Goal: Task Accomplishment & Management: Use online tool/utility

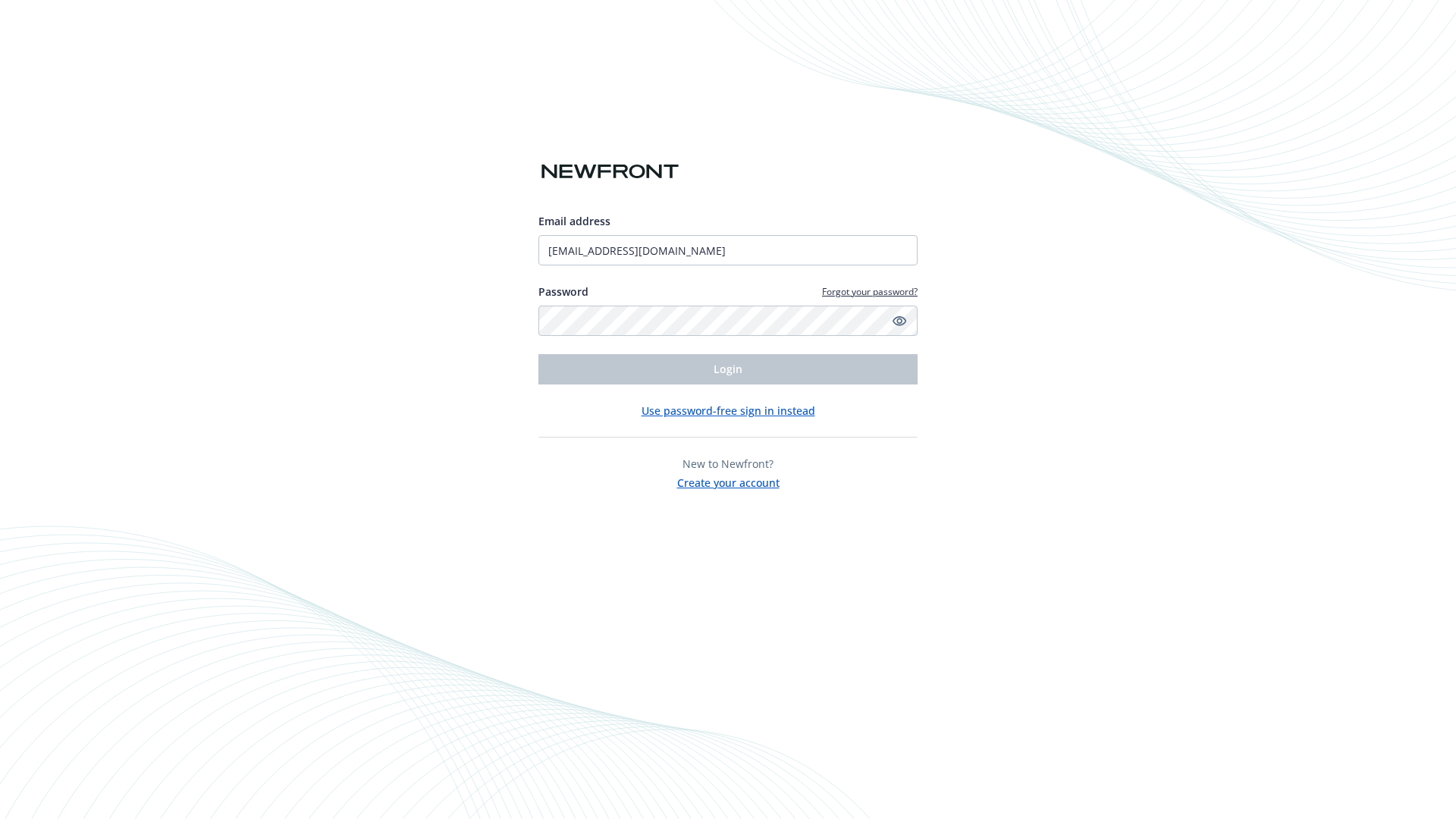
type input "[EMAIL_ADDRESS][DOMAIN_NAME]"
click at [728, 369] on span "Login" at bounding box center [728, 369] width 29 height 15
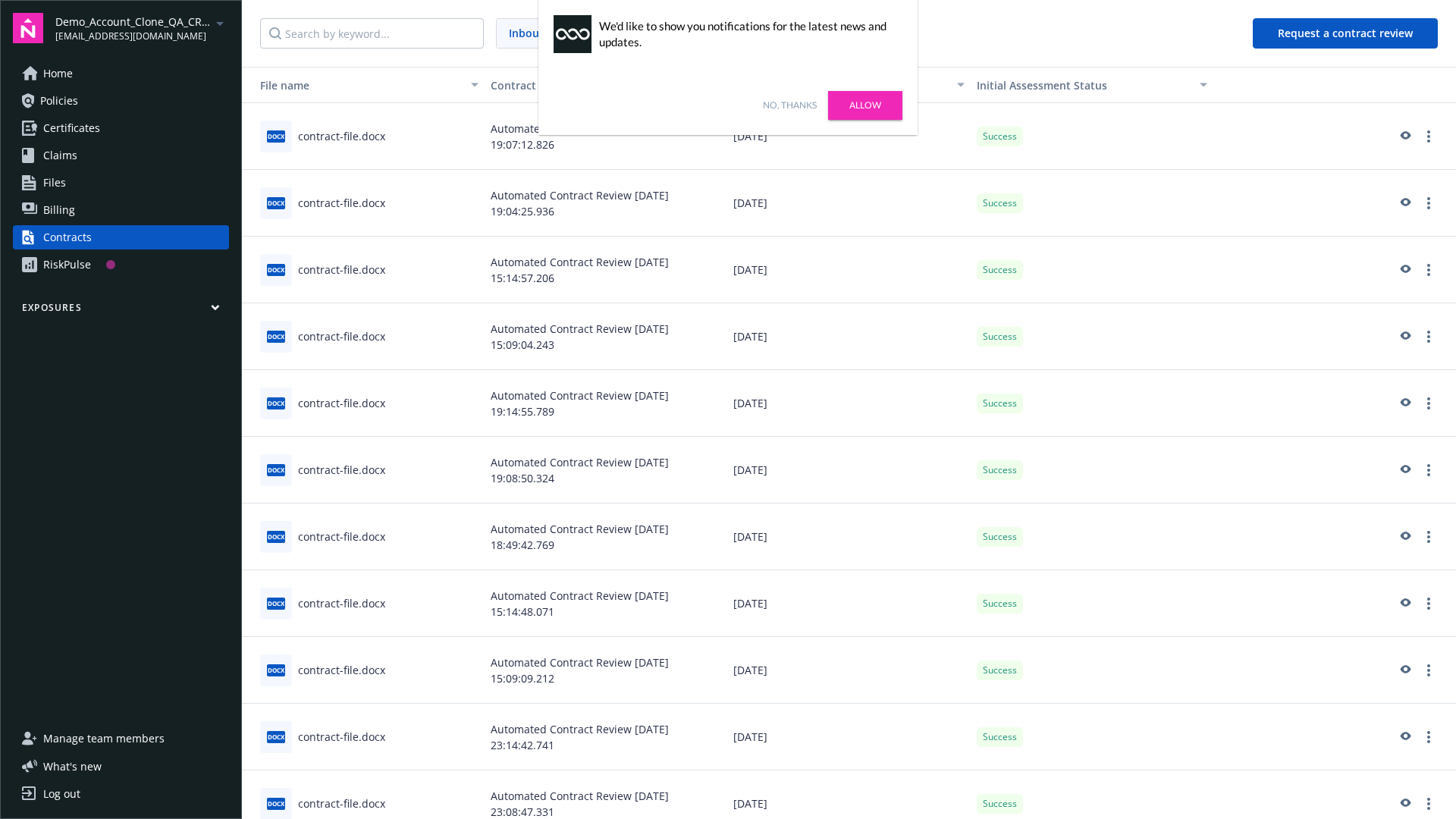
click at [789, 105] on link "No, thanks" at bounding box center [789, 105] width 54 height 14
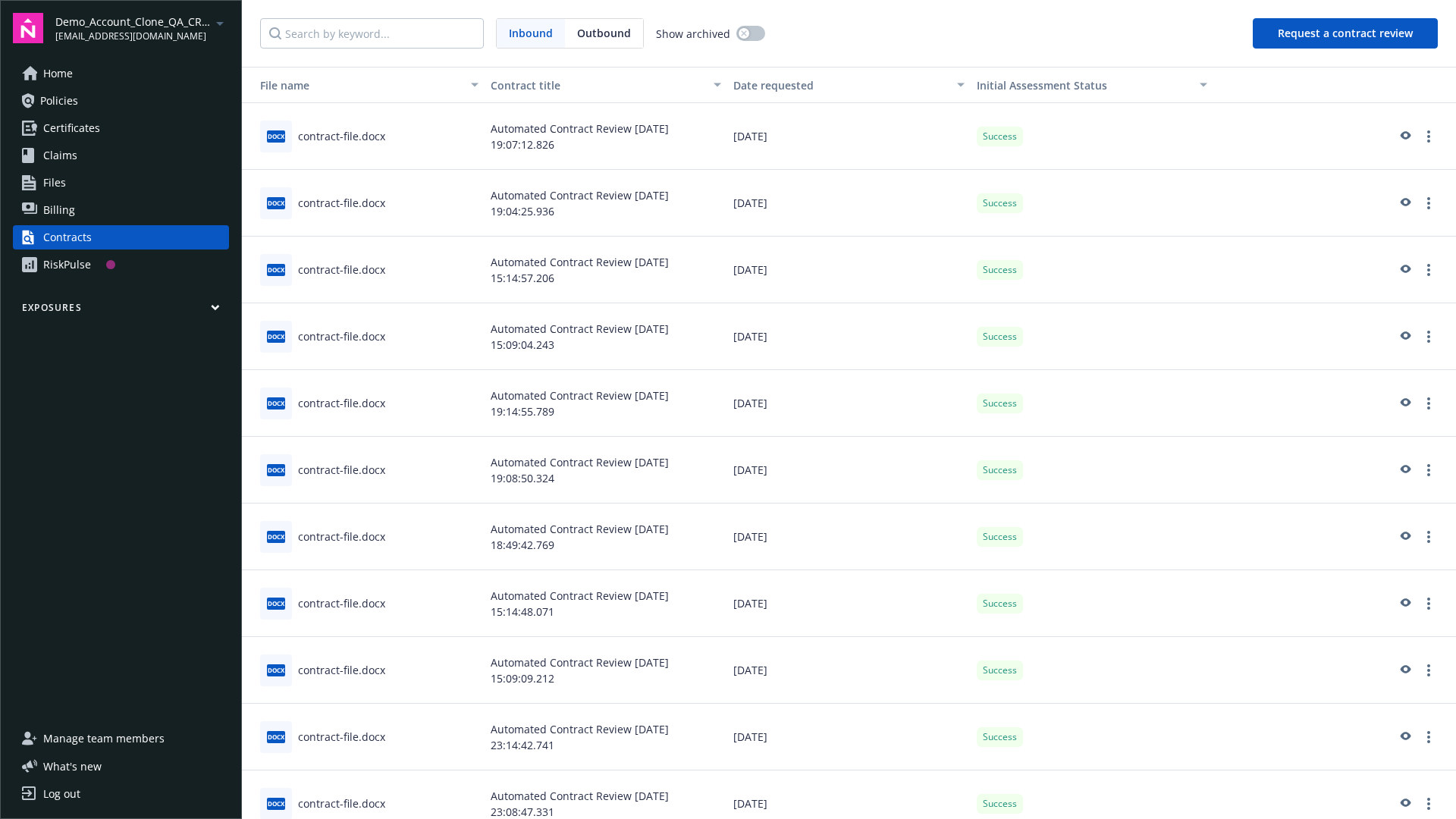
click at [1346, 33] on button "Request a contract review" at bounding box center [1346, 33] width 185 height 30
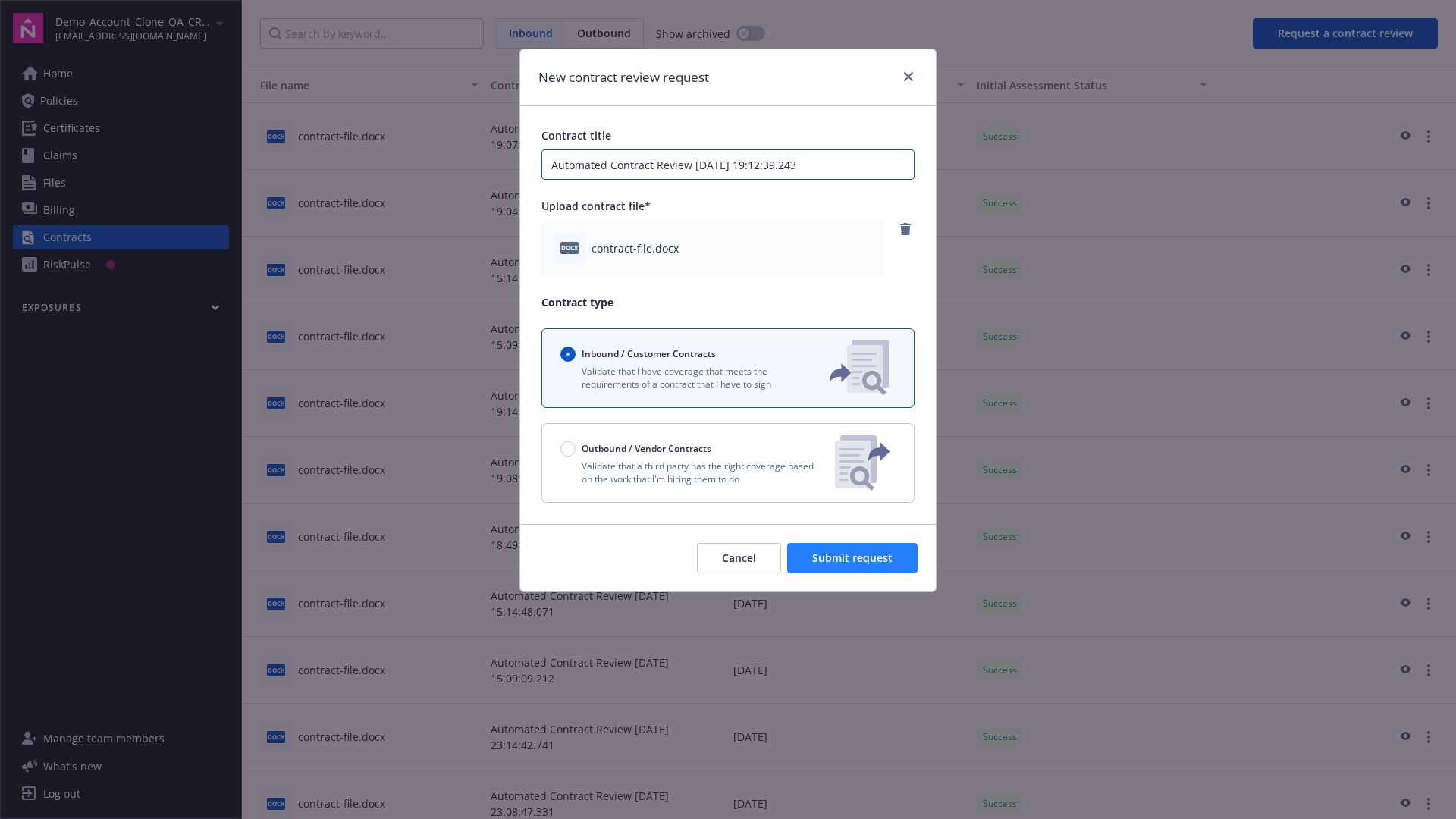
type input "Automated Contract Review 09-25-2025 19:12:39.243"
click at [853, 558] on span "Submit request" at bounding box center [852, 557] width 80 height 15
